Goal: Download file/media

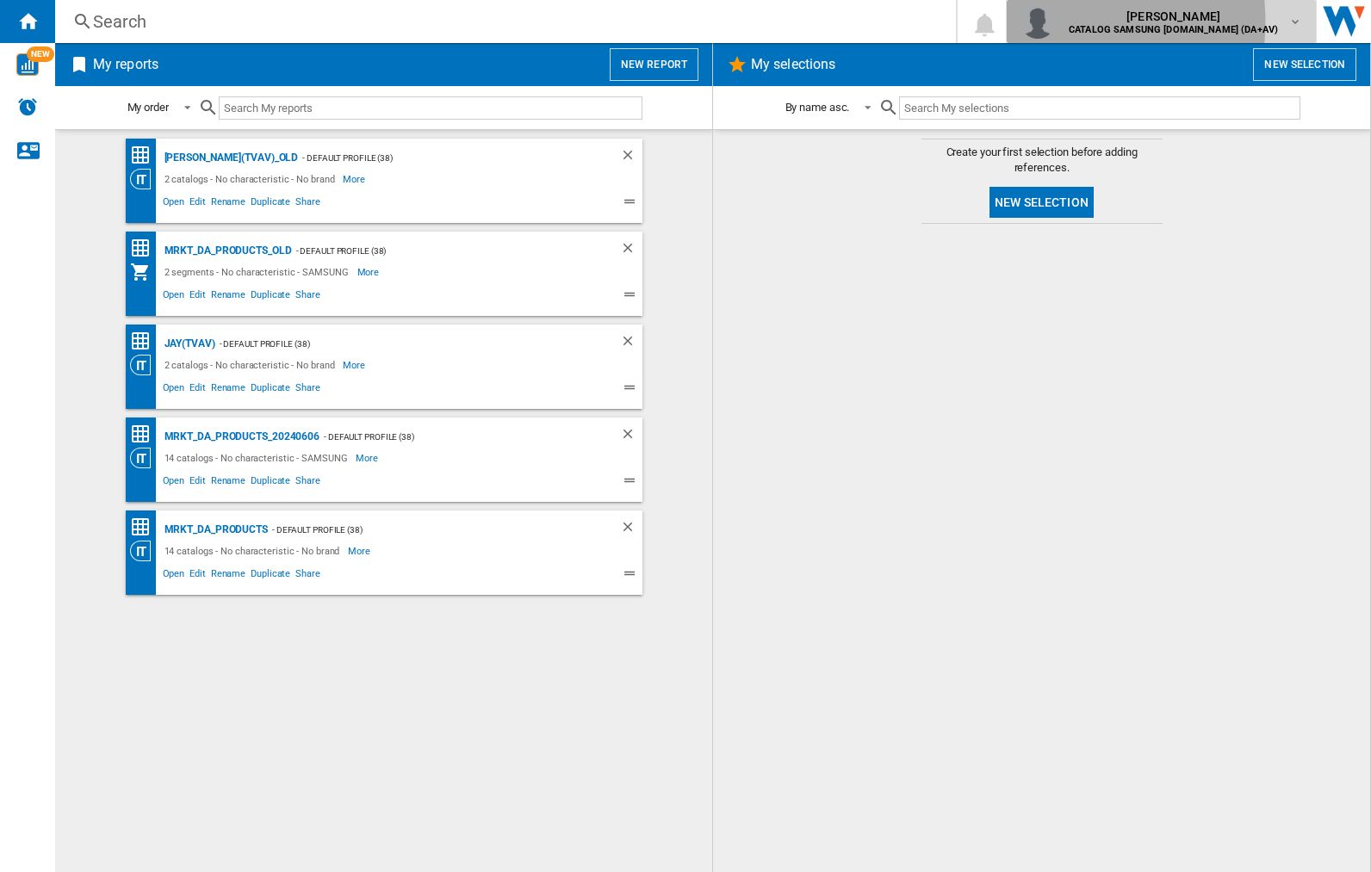
click at [1055, 22] on img "button" at bounding box center [1037, 21] width 34 height 34
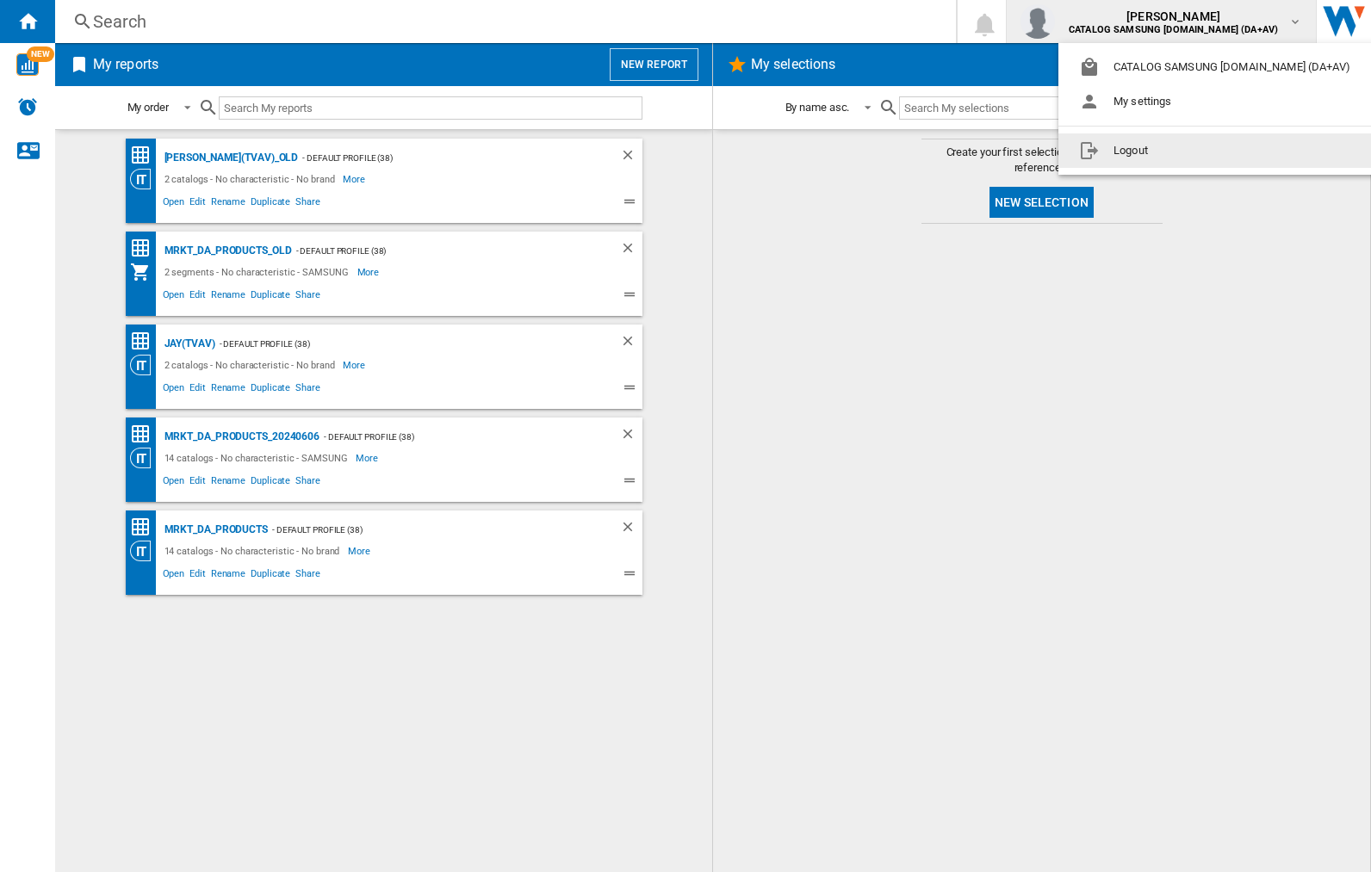
click at [1191, 151] on button "Logout" at bounding box center [1217, 150] width 319 height 34
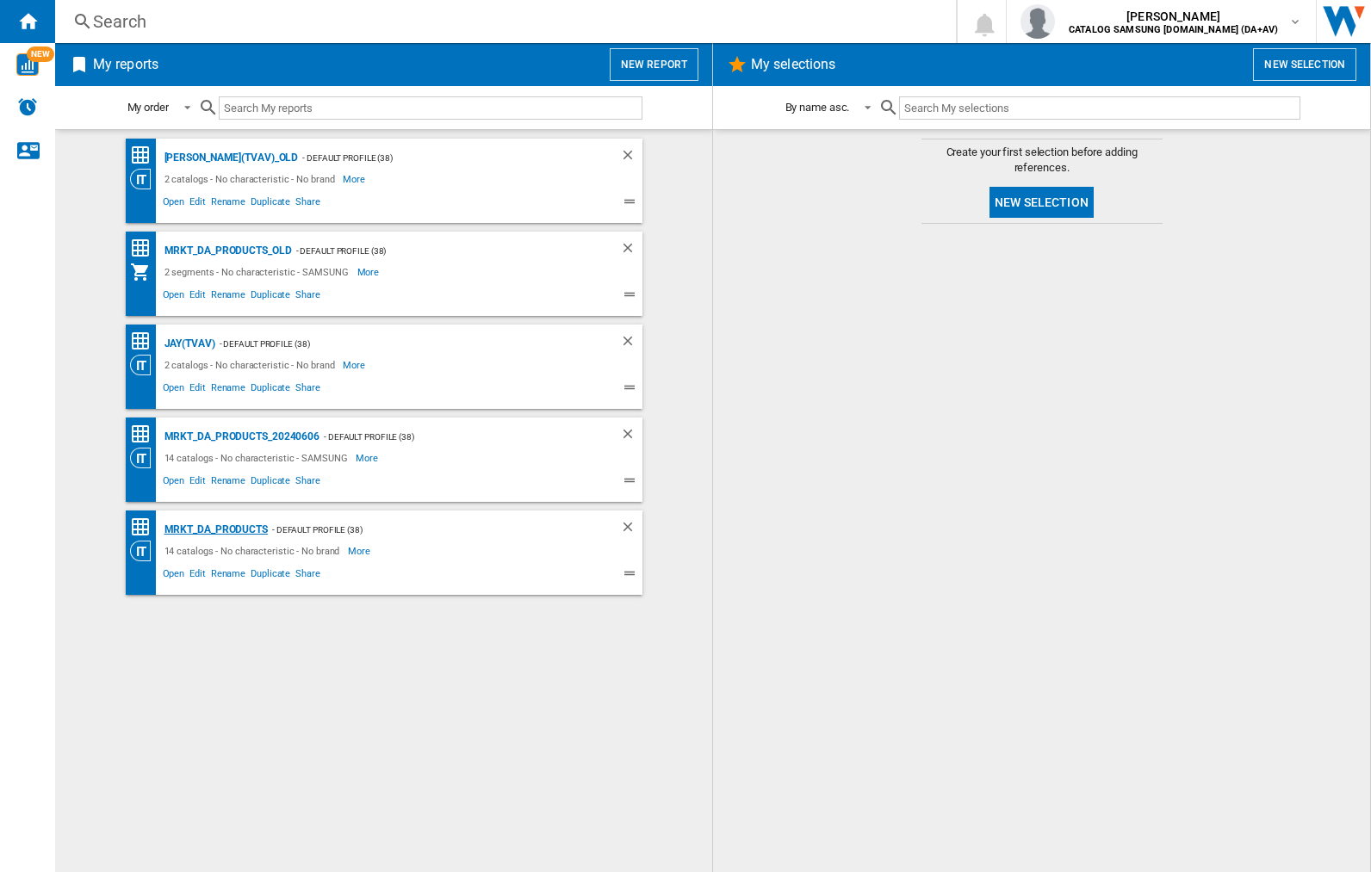
click at [215, 529] on div "MRKT_DA_PRODUCTS" at bounding box center [214, 530] width 108 height 22
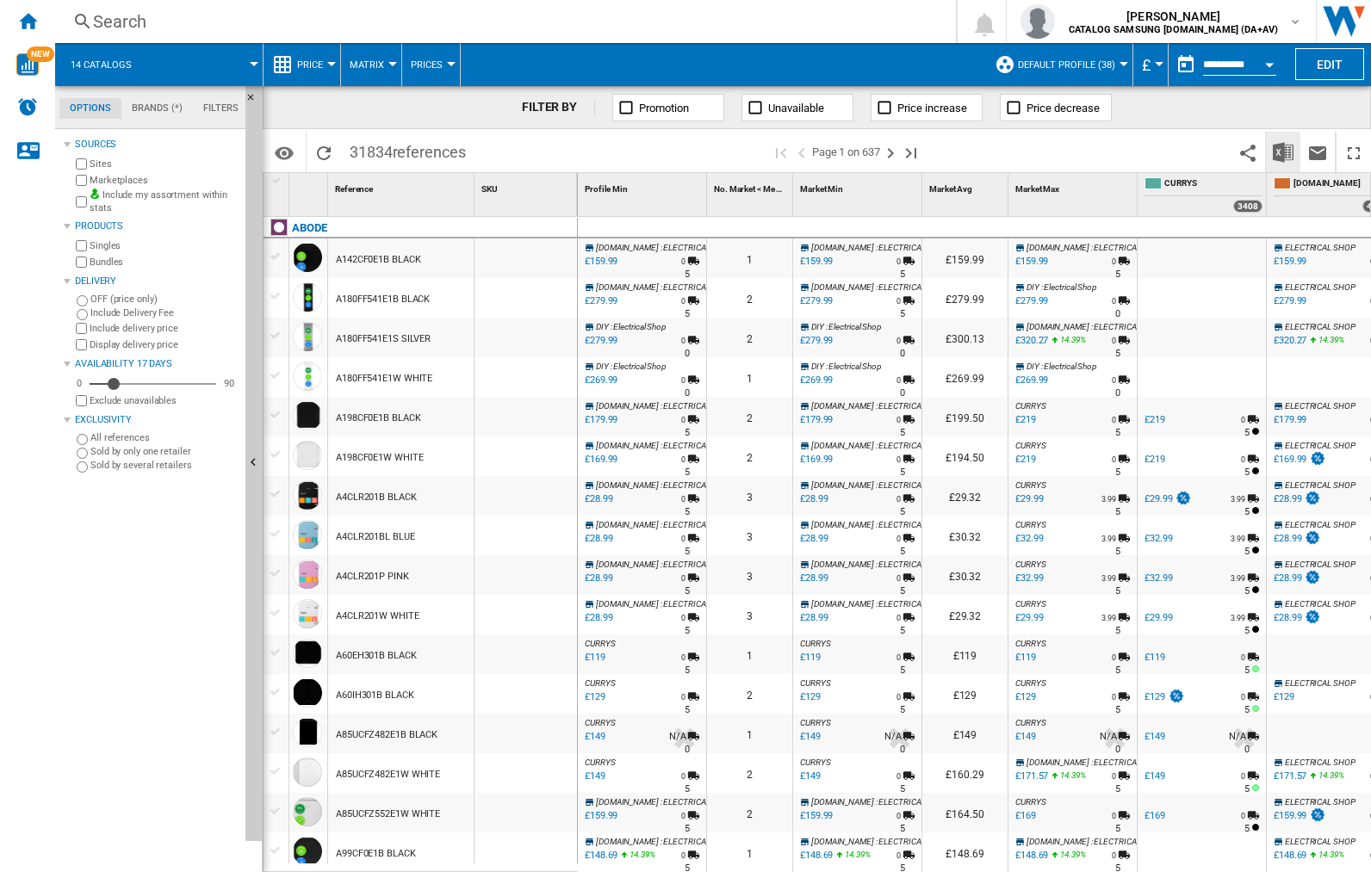
click at [1282, 151] on img "Download in Excel" at bounding box center [1282, 152] width 21 height 21
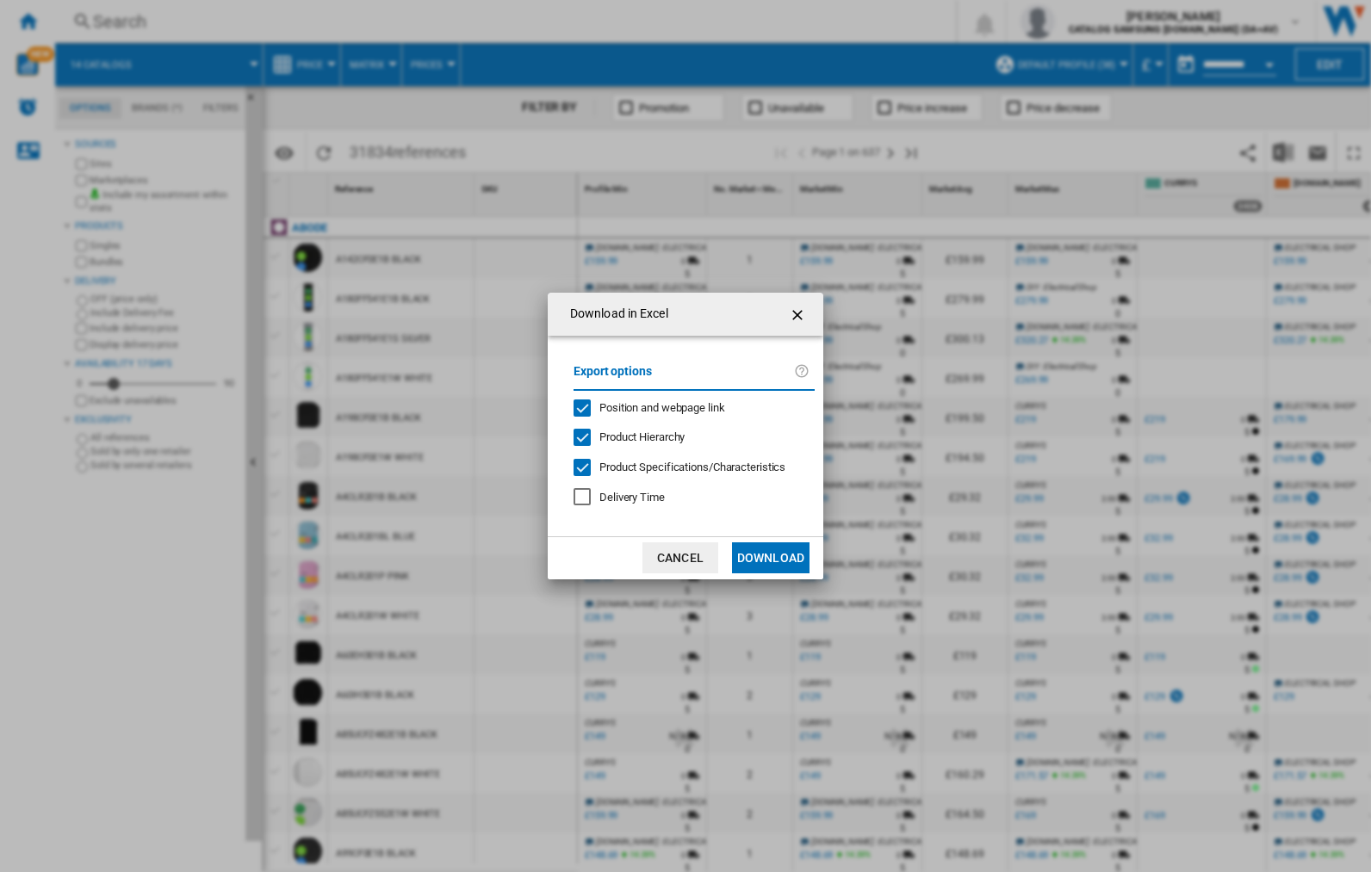
click at [650, 406] on span "Position and webpage link" at bounding box center [662, 407] width 126 height 13
click at [771, 558] on button "Download" at bounding box center [770, 557] width 77 height 31
